Goal: Task Accomplishment & Management: Use online tool/utility

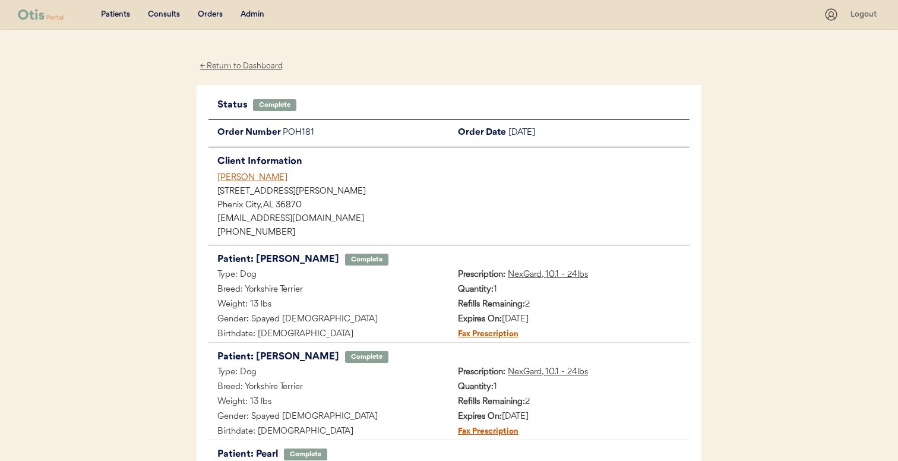
click at [247, 178] on div "Elissa Dabbs" at bounding box center [453, 178] width 472 height 12
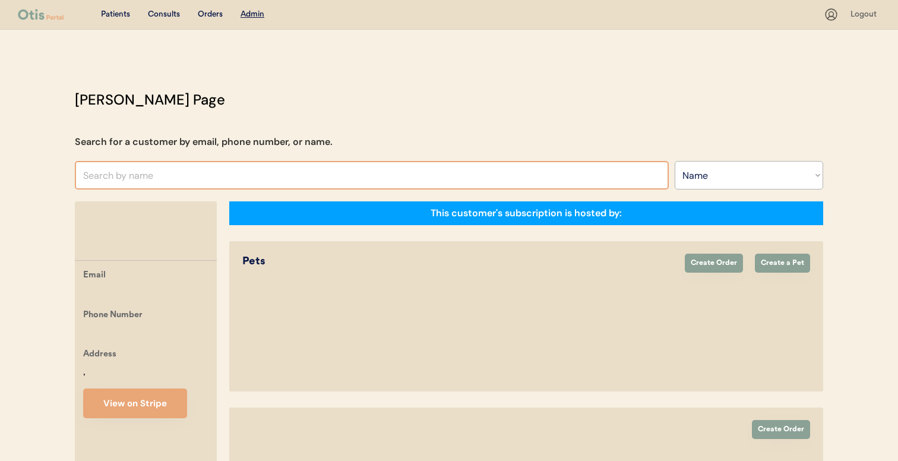
select select ""Name""
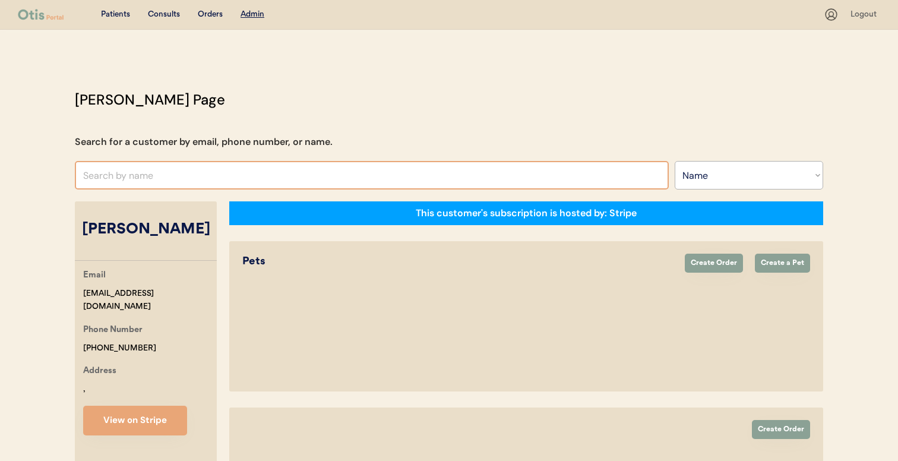
select select "true"
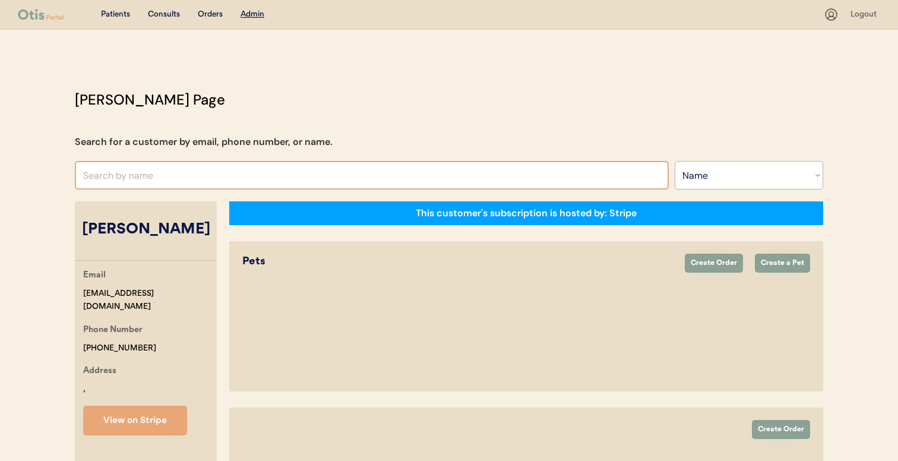
select select "true"
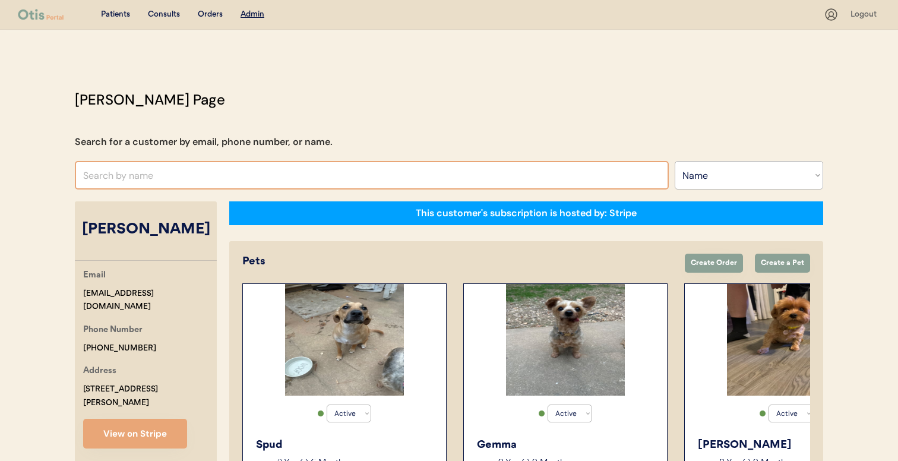
click at [406, 184] on input "text" at bounding box center [372, 175] width 594 height 29
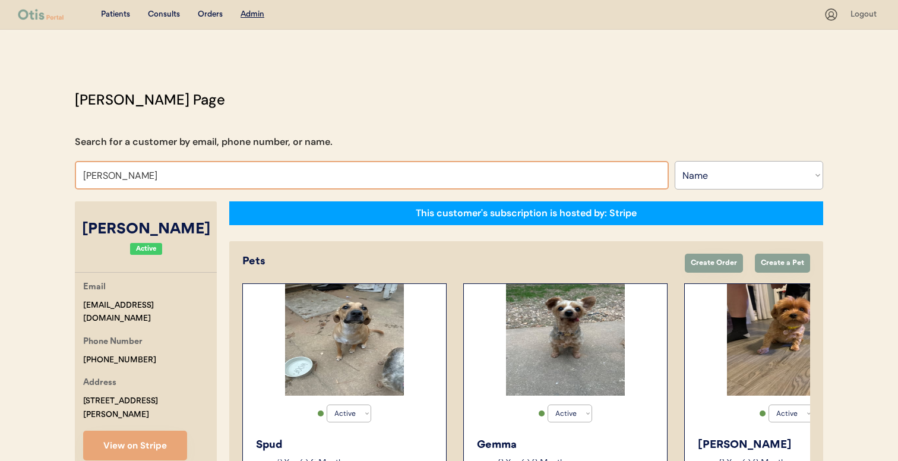
type input "julie h"
type input "julie herman"
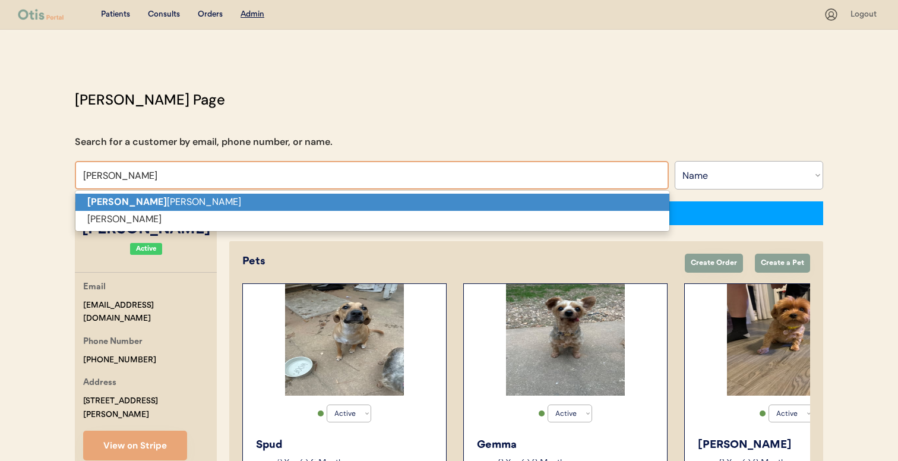
click at [384, 195] on p "Julie H erman" at bounding box center [372, 202] width 594 height 17
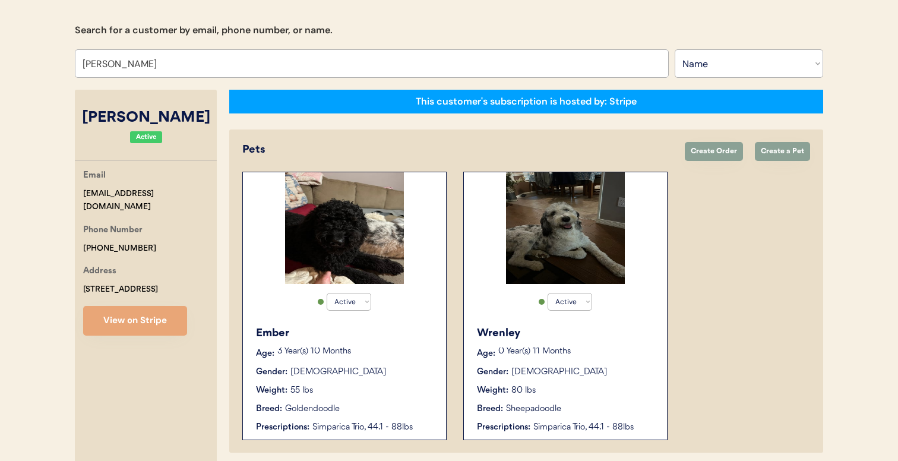
scroll to position [110, 0]
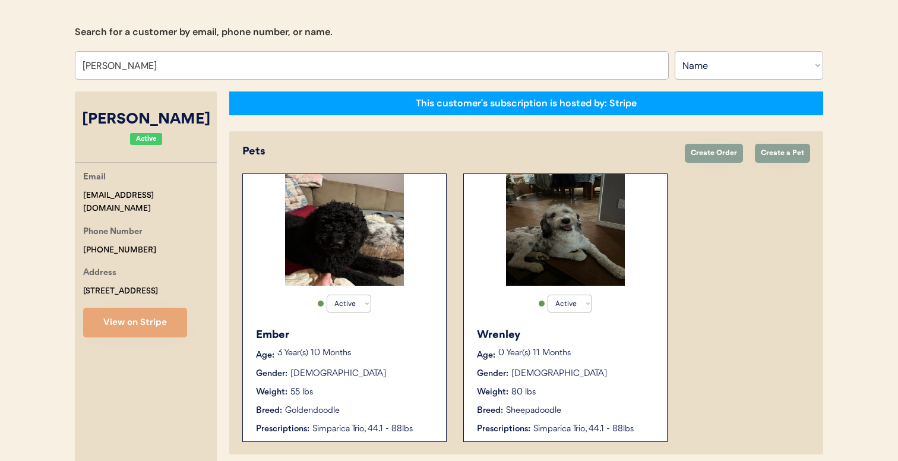
type input "Julie Herman"
click at [416, 285] on div "Active Active Inactive Ember Age: 3 Year(s) 10 Months Gender: Female Weight: 55…" at bounding box center [344, 307] width 204 height 269
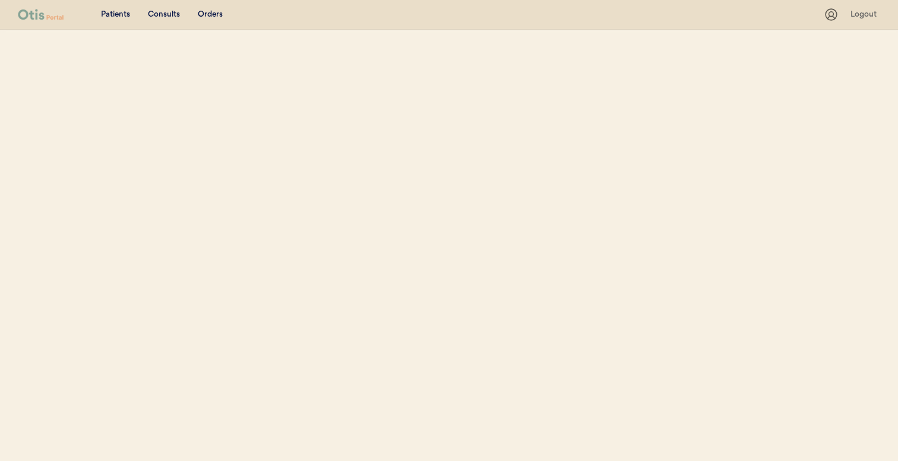
select select ""Name""
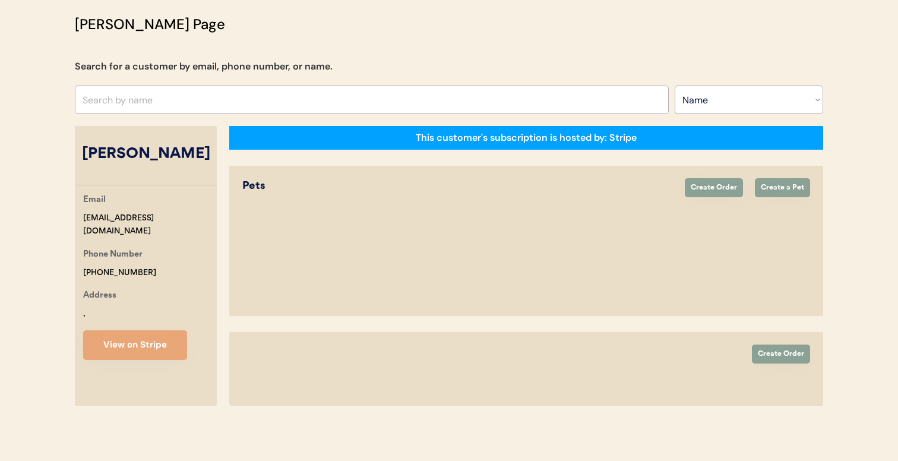
select select "true"
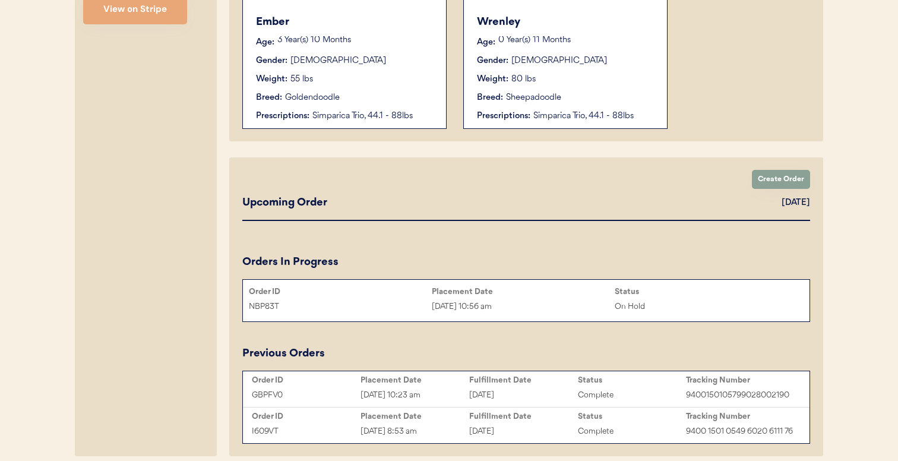
scroll to position [435, 0]
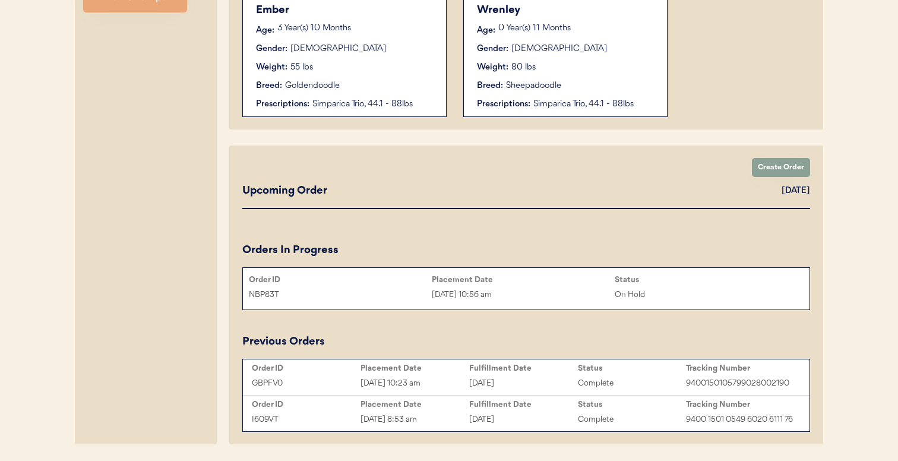
click at [496, 250] on div "Orders In Progress" at bounding box center [526, 250] width 568 height 16
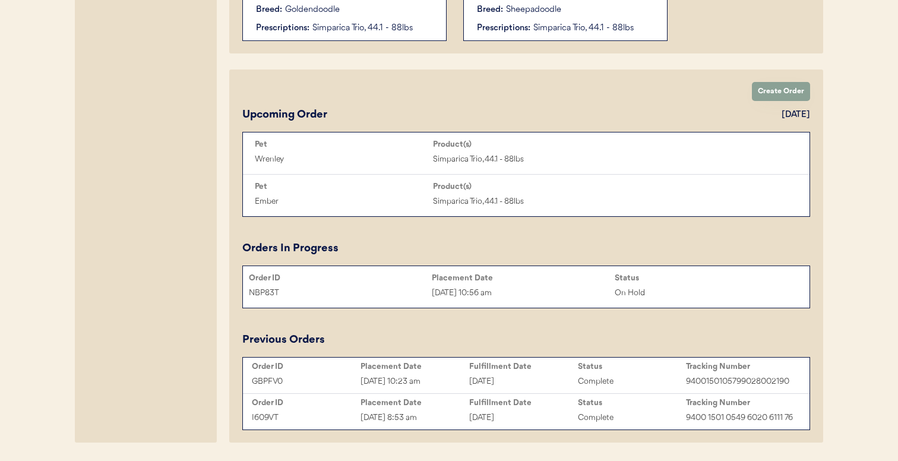
scroll to position [511, 0]
click at [491, 299] on div "NBP83T Sep 5, 2025 10:56 am On Hold" at bounding box center [526, 292] width 567 height 18
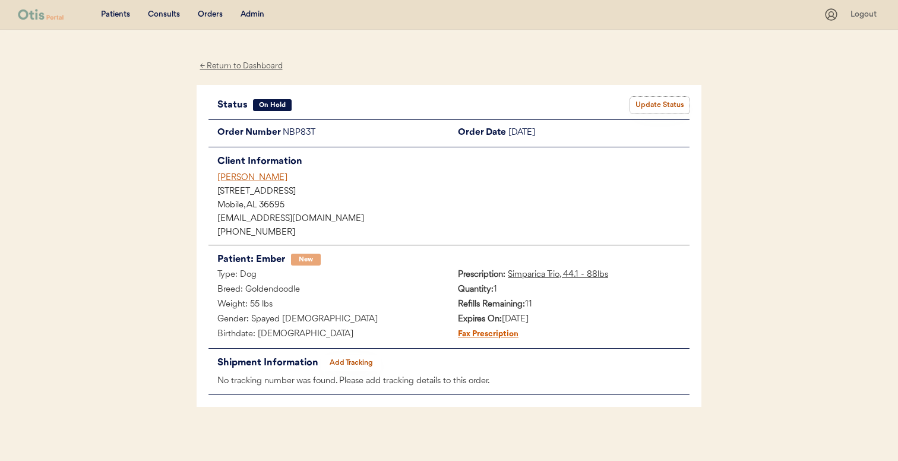
click at [655, 108] on button "Update Status" at bounding box center [659, 105] width 59 height 17
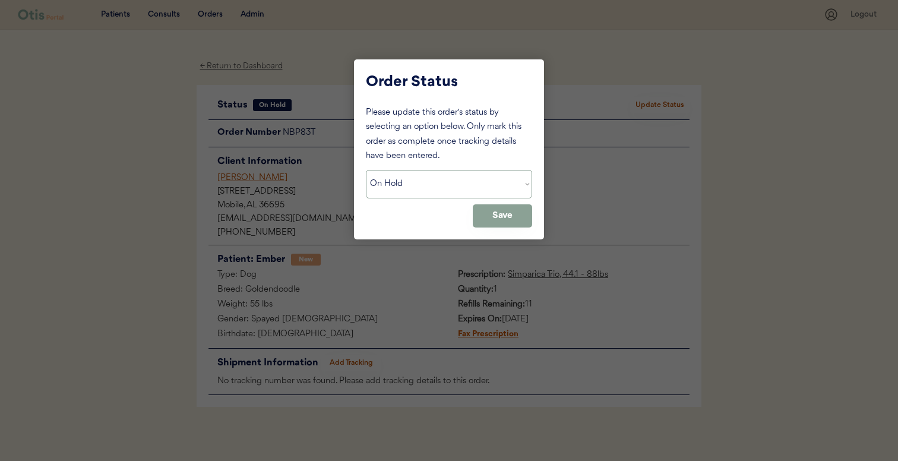
click at [520, 180] on select "Status On Hold New In Progress Complete Pending HW Consent Canceled" at bounding box center [449, 184] width 166 height 29
select select ""new""
click at [366, 170] on select "Status On Hold New In Progress Complete Pending HW Consent Canceled" at bounding box center [449, 184] width 166 height 29
click at [508, 216] on button "Save" at bounding box center [502, 215] width 59 height 23
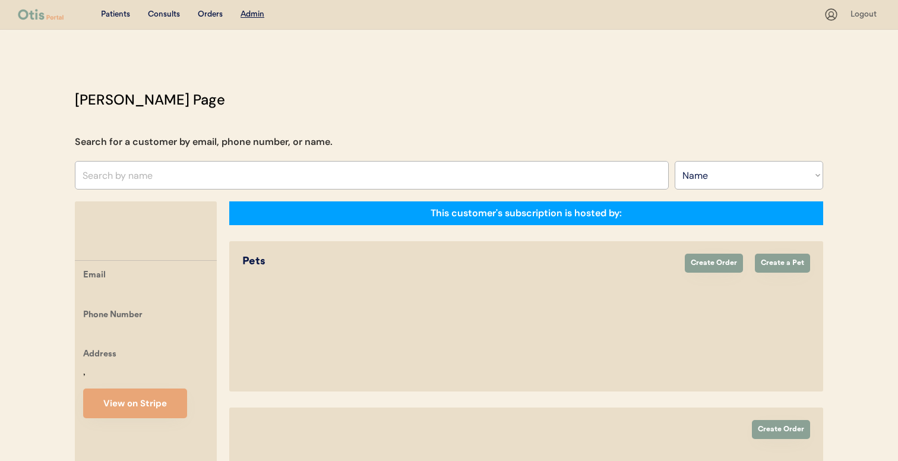
select select ""Name""
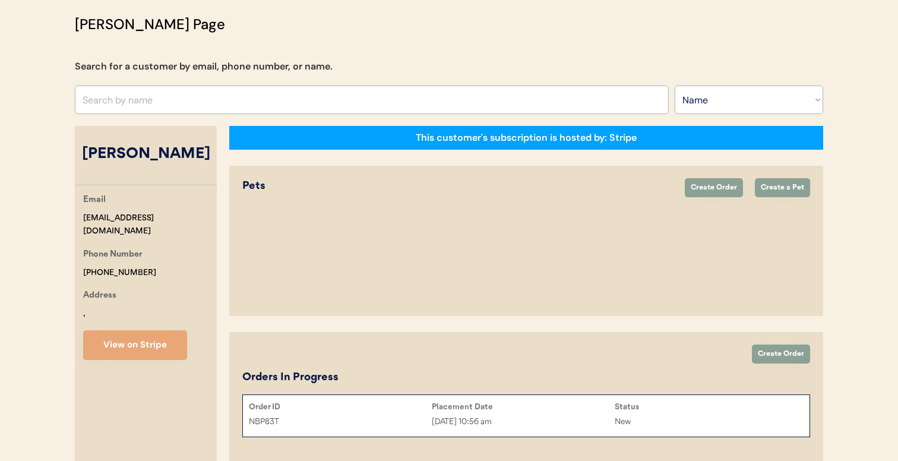
select select "true"
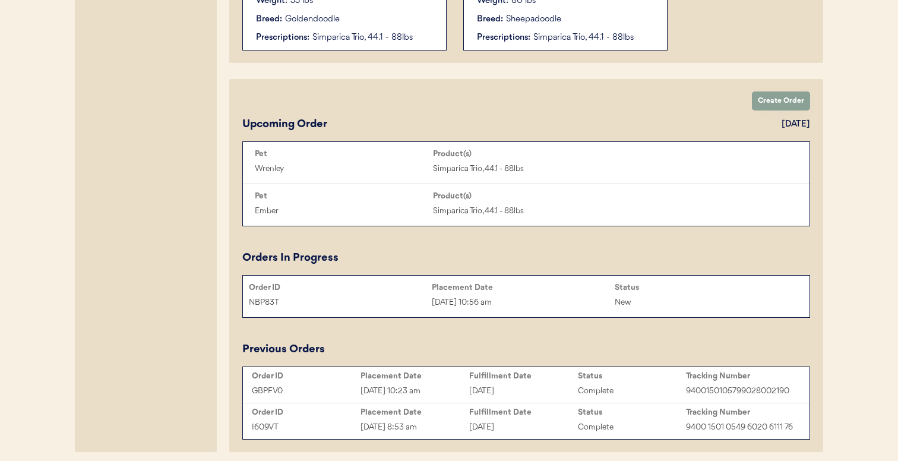
scroll to position [504, 0]
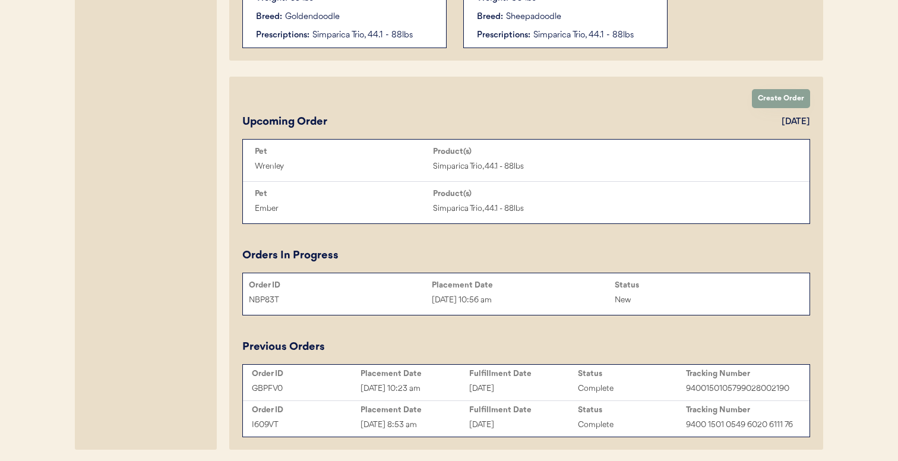
click at [546, 380] on div "GBPFV0 Sep 5, 2025 10:23 am September 5, 2025 Complete 9400150105799028002190" at bounding box center [526, 389] width 561 height 18
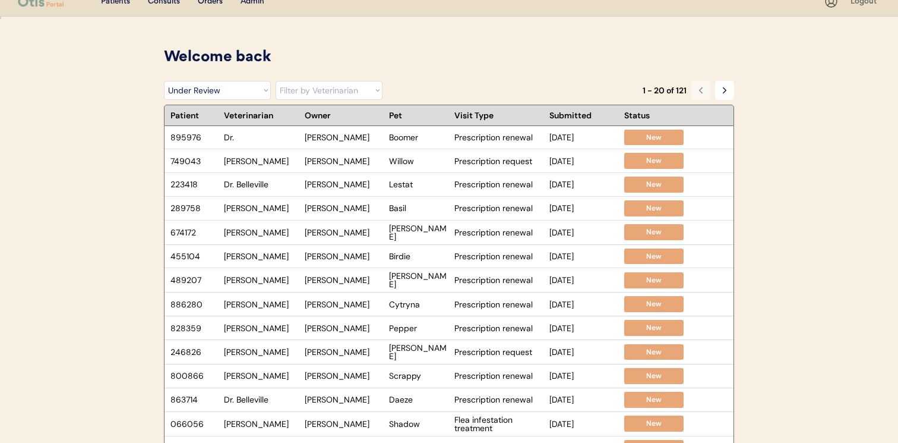
scroll to position [14, 0]
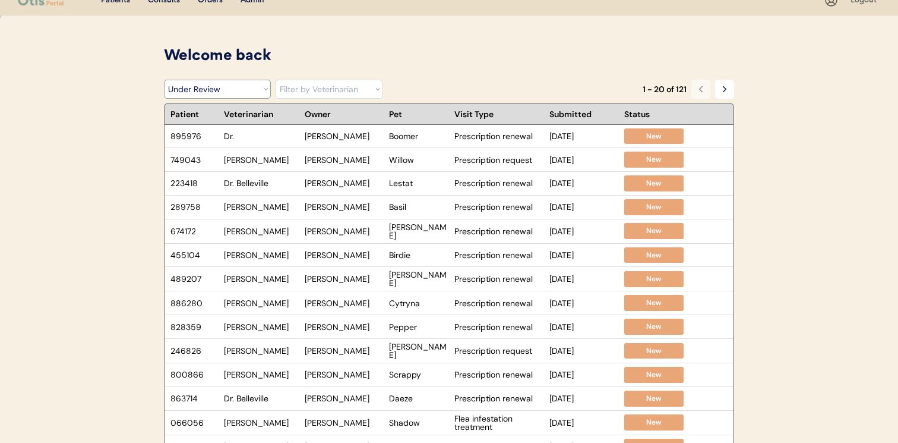
click at [228, 90] on select "Filter by Status Pending Photos Under Review Pending Video Call Video Call Sche…" at bounding box center [217, 89] width 107 height 19
click at [164, 80] on select "Filter by Status Pending Photos Under Review Pending Video Call Video Call Sche…" at bounding box center [217, 89] width 107 height 19
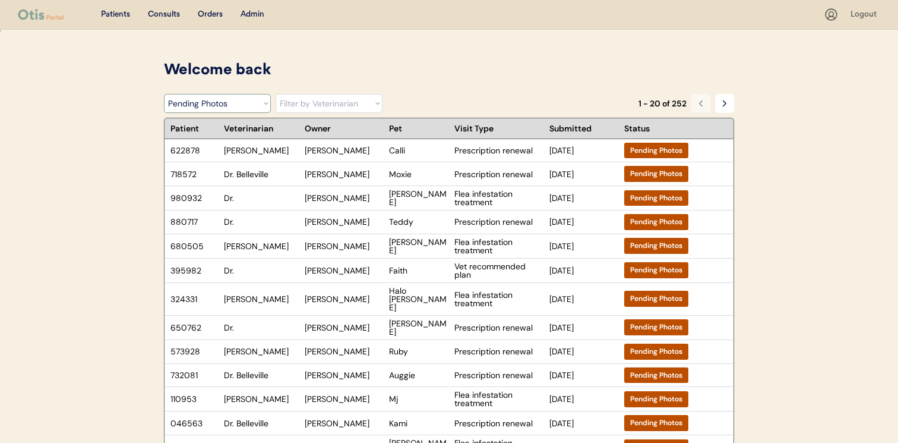
click at [220, 104] on select "Filter by Status Pending Photos Under Review Pending Video Call Video Call Sche…" at bounding box center [217, 103] width 107 height 19
select select ""rejected""
click at [164, 94] on select "Filter by Status Pending Photos Under Review Pending Video Call Video Call Sche…" at bounding box center [217, 103] width 107 height 19
